Goal: Transaction & Acquisition: Purchase product/service

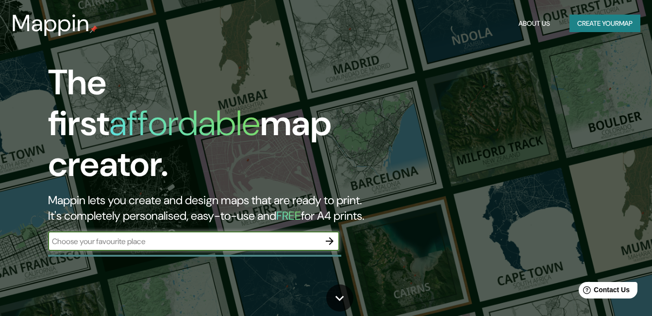
drag, startPoint x: 659, startPoint y: 1, endPoint x: 271, endPoint y: 220, distance: 445.2
click at [271, 220] on div "The first affordable map creator. Mappin lets you create and design maps that a…" at bounding box center [212, 161] width 392 height 198
drag, startPoint x: 275, startPoint y: 236, endPoint x: 270, endPoint y: 237, distance: 5.4
click at [276, 236] on input "text" at bounding box center [184, 241] width 272 height 11
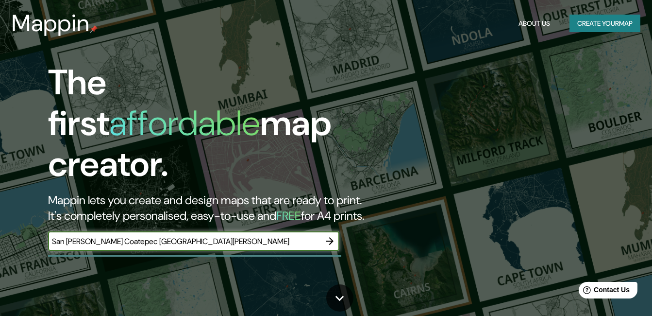
type input "San [PERSON_NAME] Coatepec [GEOGRAPHIC_DATA][PERSON_NAME]"
click at [328, 235] on icon "button" at bounding box center [330, 241] width 12 height 12
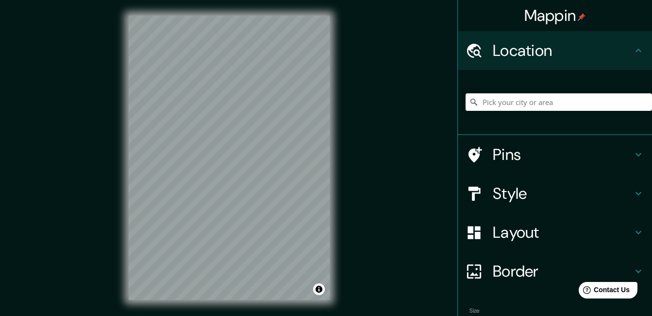
click at [567, 54] on h4 "Location" at bounding box center [563, 50] width 140 height 19
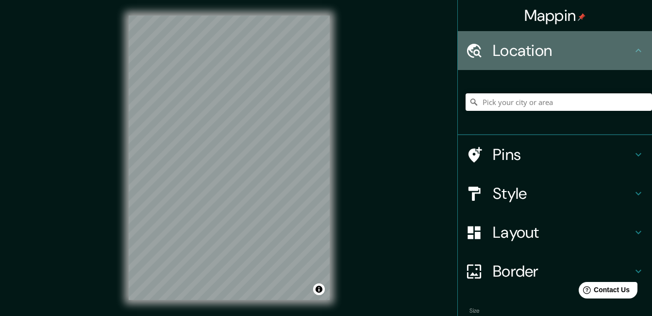
click at [632, 44] on div "Location" at bounding box center [555, 50] width 194 height 39
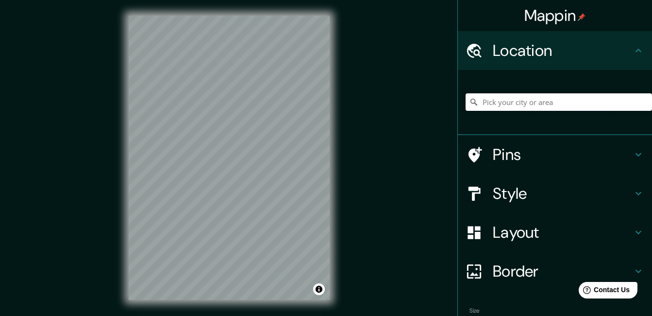
click at [594, 109] on input "Pick your city or area" at bounding box center [559, 101] width 187 height 17
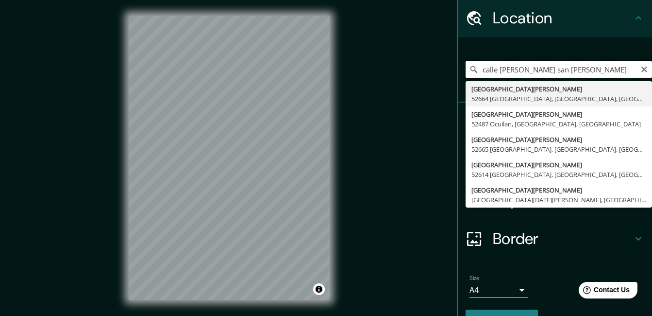
scroll to position [30, 0]
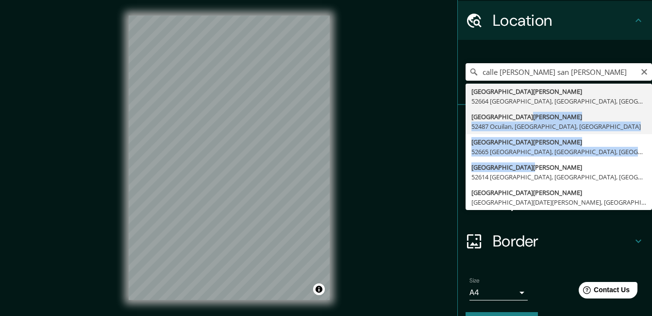
drag, startPoint x: 516, startPoint y: 166, endPoint x: 513, endPoint y: 120, distance: 46.2
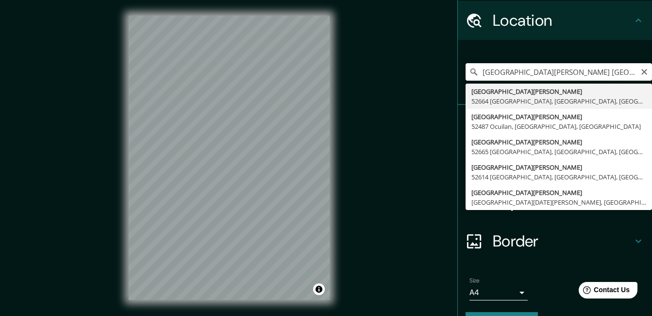
scroll to position [0, 0]
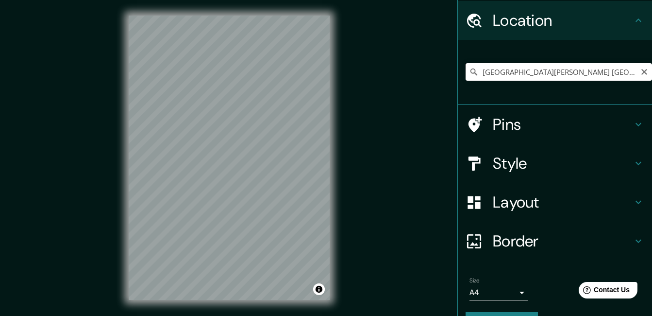
click at [568, 73] on input "[GEOGRAPHIC_DATA][PERSON_NAME] [GEOGRAPHIC_DATA], [GEOGRAPHIC_DATA], [GEOGRAPHI…" at bounding box center [559, 71] width 187 height 17
drag, startPoint x: 584, startPoint y: 71, endPoint x: 513, endPoint y: 79, distance: 72.3
click at [513, 79] on input "[GEOGRAPHIC_DATA][PERSON_NAME] [GEOGRAPHIC_DATA], [GEOGRAPHIC_DATA], [GEOGRAPHI…" at bounding box center [559, 71] width 187 height 17
drag, startPoint x: 630, startPoint y: 74, endPoint x: 461, endPoint y: 74, distance: 169.5
click at [466, 74] on input "[GEOGRAPHIC_DATA][PERSON_NAME] [GEOGRAPHIC_DATA], [GEOGRAPHIC_DATA], [GEOGRAPHI…" at bounding box center [559, 71] width 187 height 17
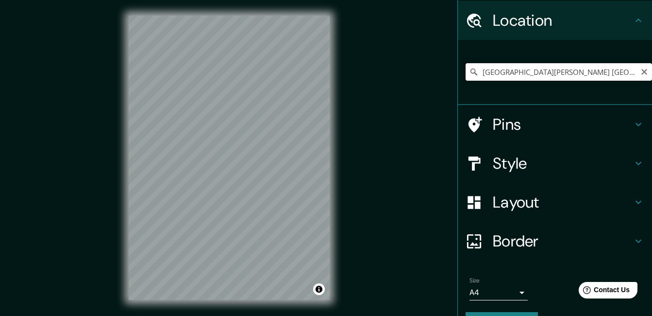
click at [591, 74] on input "[GEOGRAPHIC_DATA][PERSON_NAME] [GEOGRAPHIC_DATA], [GEOGRAPHIC_DATA], [GEOGRAPHI…" at bounding box center [559, 71] width 187 height 17
drag, startPoint x: 591, startPoint y: 73, endPoint x: 544, endPoint y: 77, distance: 46.8
click at [544, 77] on input "[GEOGRAPHIC_DATA][PERSON_NAME] [GEOGRAPHIC_DATA], [GEOGRAPHIC_DATA], [GEOGRAPHI…" at bounding box center [559, 71] width 187 height 17
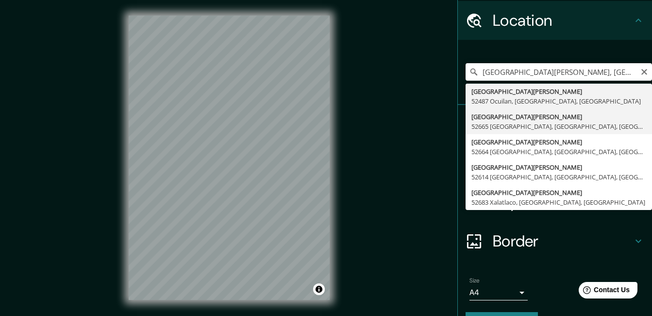
type input "[GEOGRAPHIC_DATA][PERSON_NAME], [GEOGRAPHIC_DATA], [GEOGRAPHIC_DATA], [GEOGRAPH…"
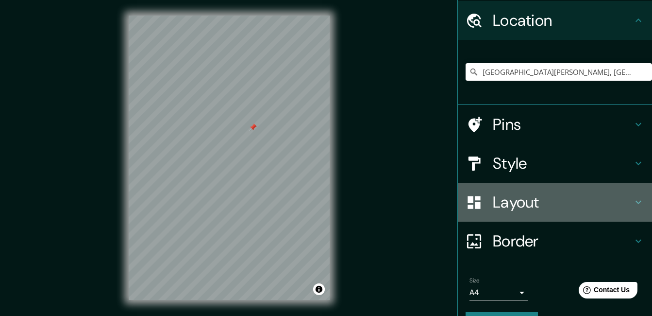
click at [503, 203] on h4 "Layout" at bounding box center [563, 201] width 140 height 19
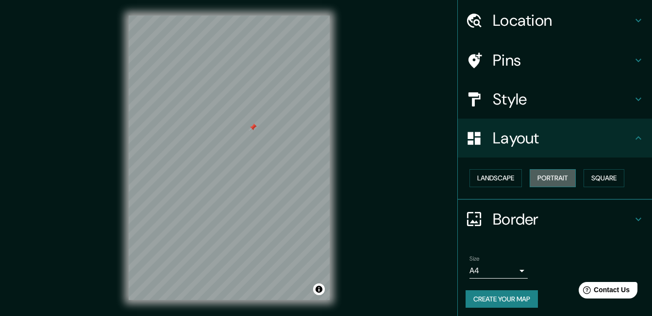
click at [546, 179] on button "Portrait" at bounding box center [553, 178] width 46 height 18
click at [499, 180] on button "Landscape" at bounding box center [496, 178] width 52 height 18
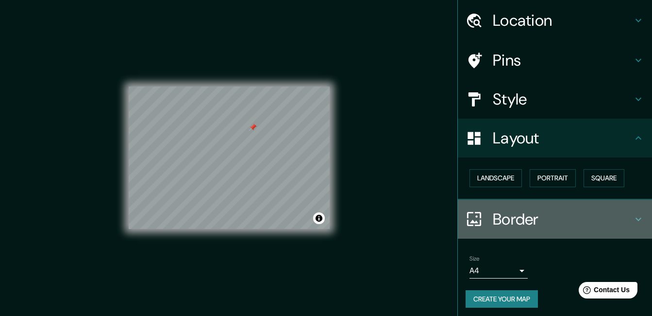
click at [506, 217] on h4 "Border" at bounding box center [563, 218] width 140 height 19
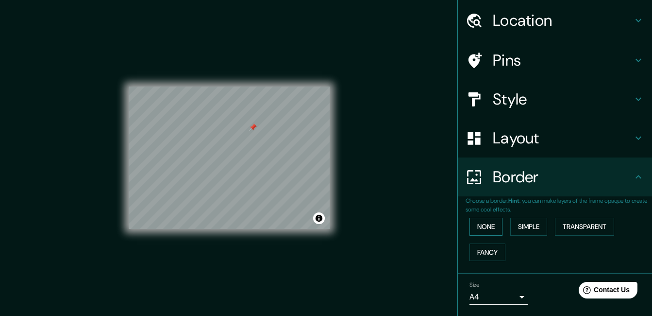
click at [490, 230] on button "None" at bounding box center [486, 227] width 33 height 18
click at [531, 226] on button "Simple" at bounding box center [529, 227] width 37 height 18
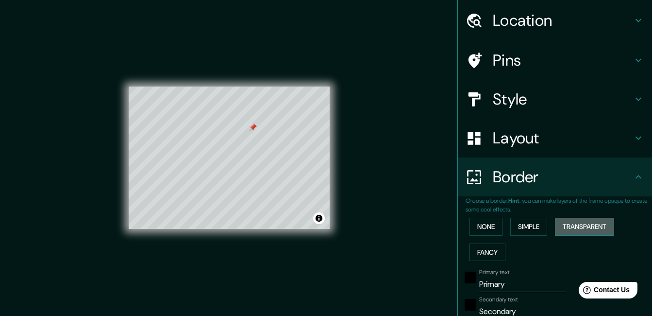
click at [581, 226] on button "Transparent" at bounding box center [584, 227] width 59 height 18
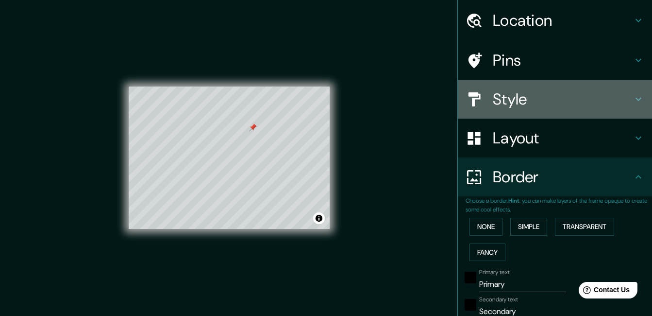
click at [502, 92] on h4 "Style" at bounding box center [563, 98] width 140 height 19
type input "199"
type input "33"
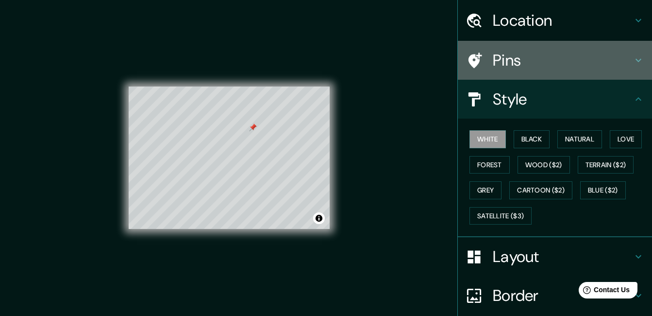
click at [503, 66] on h4 "Pins" at bounding box center [563, 60] width 140 height 19
type input "199"
type input "33"
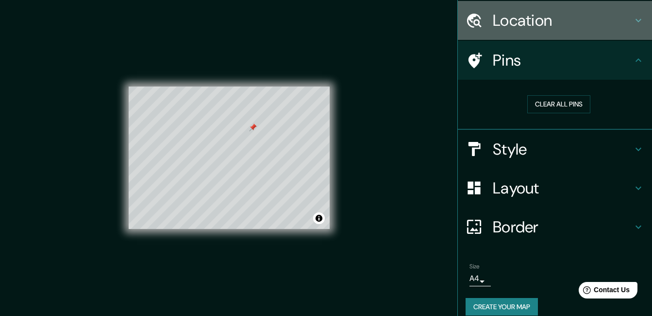
click at [531, 21] on h4 "Location" at bounding box center [563, 20] width 140 height 19
type input "199"
type input "33"
